Goal: Information Seeking & Learning: Learn about a topic

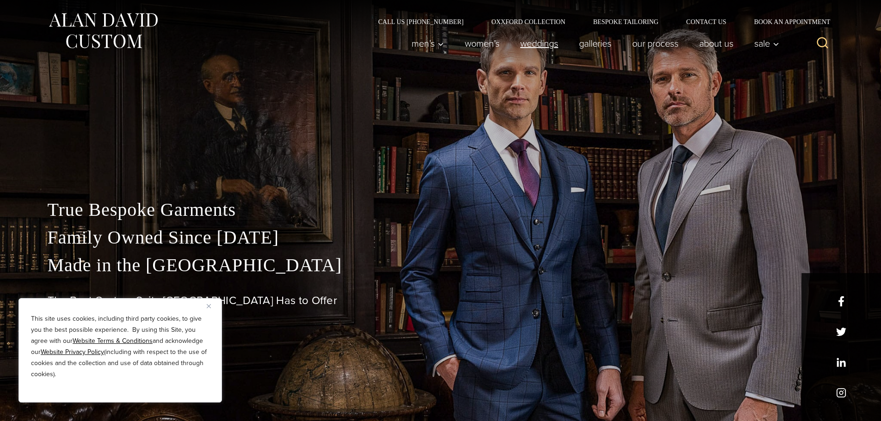
click at [539, 40] on link "weddings" at bounding box center [538, 43] width 59 height 18
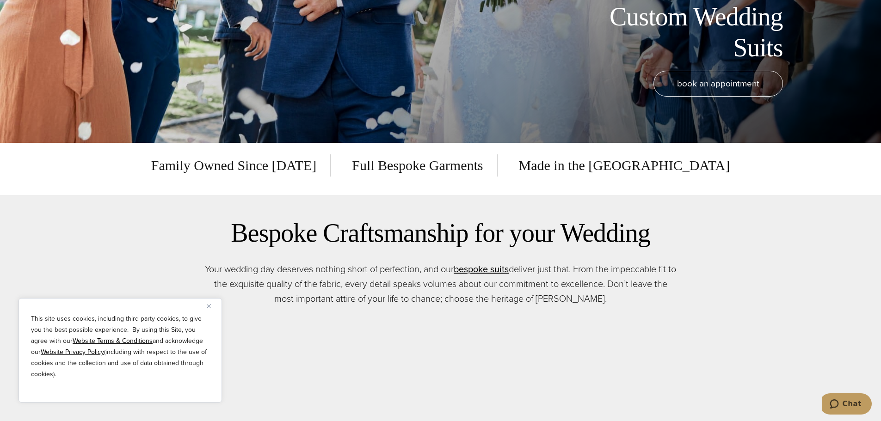
scroll to position [324, 0]
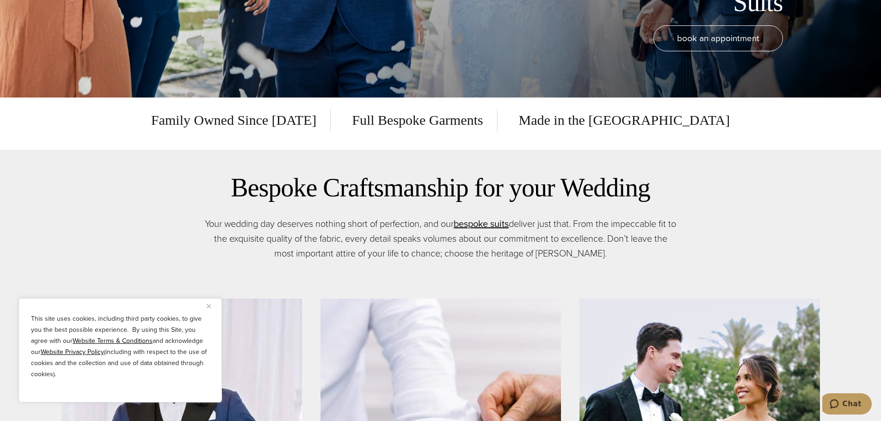
click at [207, 305] on img "Close" at bounding box center [209, 306] width 4 height 4
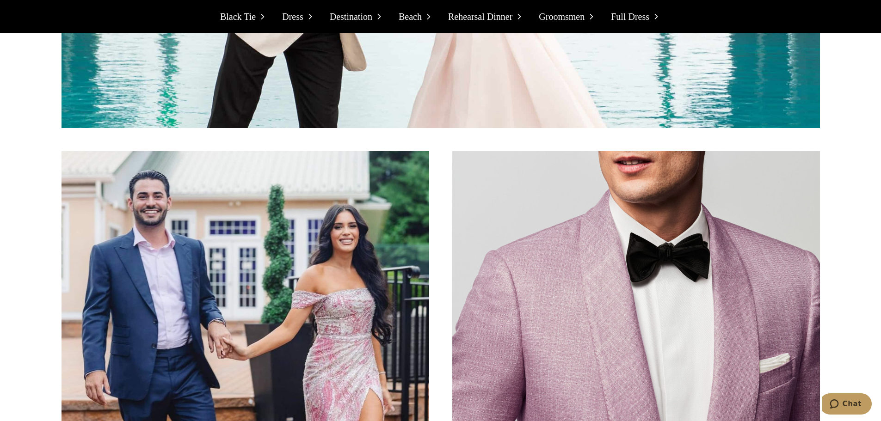
click at [635, 12] on span "Full Dress" at bounding box center [630, 16] width 38 height 15
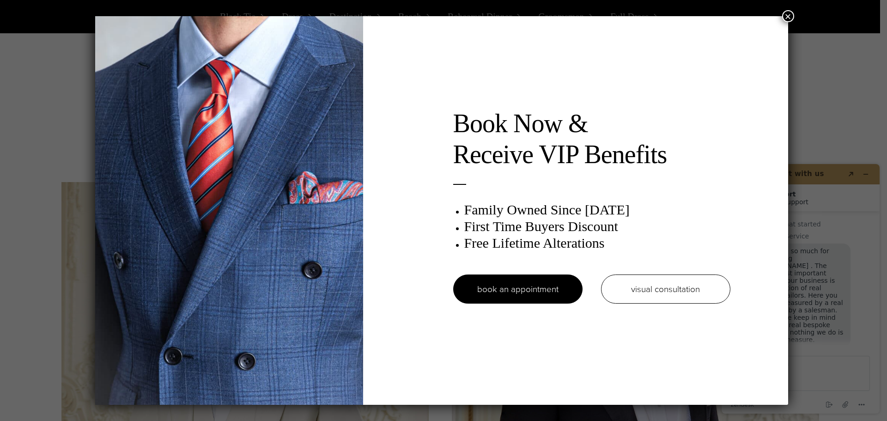
click at [789, 17] on button "×" at bounding box center [789, 16] width 12 height 12
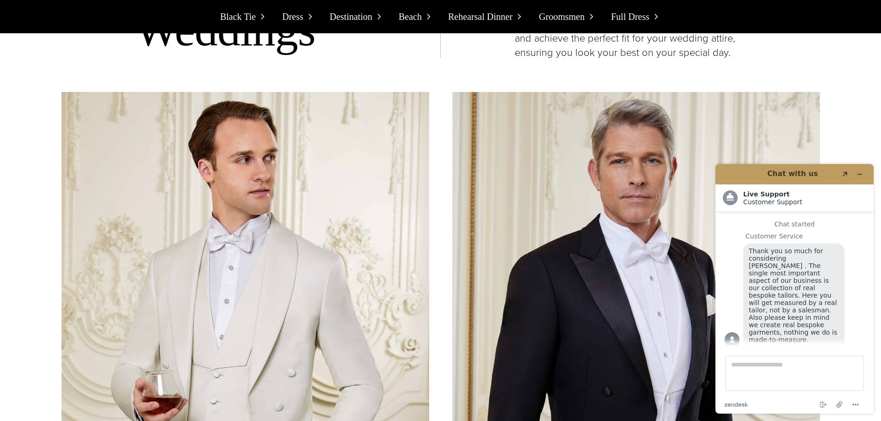
scroll to position [7957, 0]
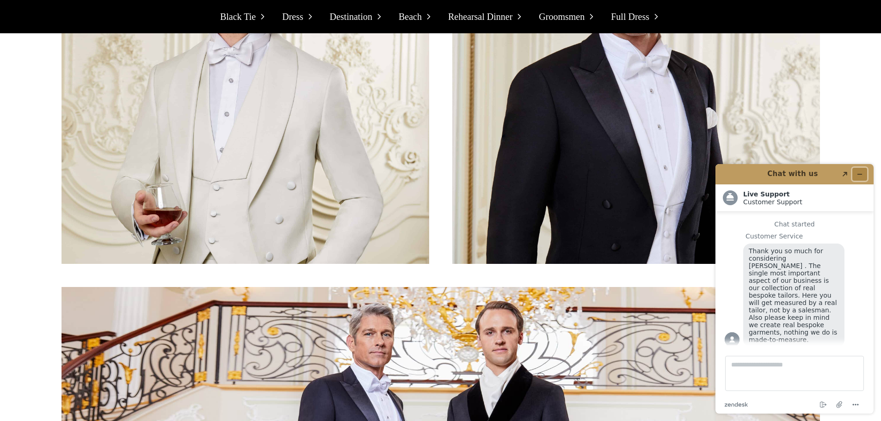
click at [858, 172] on icon "Minimize widget" at bounding box center [859, 174] width 6 height 6
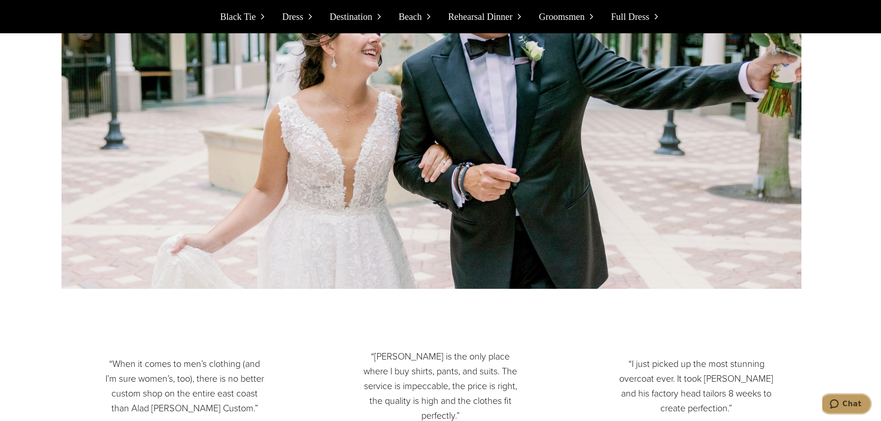
scroll to position [9575, 0]
